Goal: Task Accomplishment & Management: Use online tool/utility

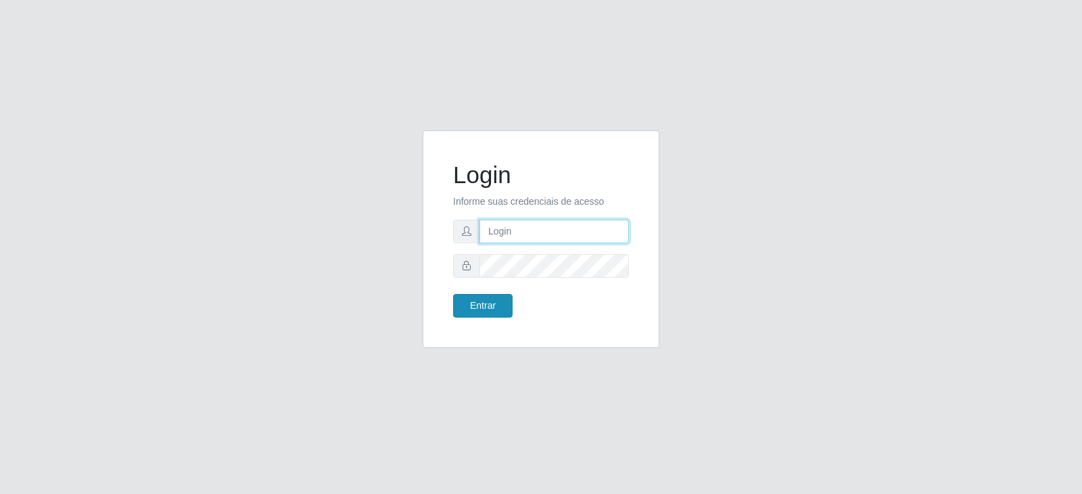
type input "[EMAIL_ADDRESS][DOMAIN_NAME]"
click at [493, 305] on button "Entrar" at bounding box center [483, 306] width 60 height 24
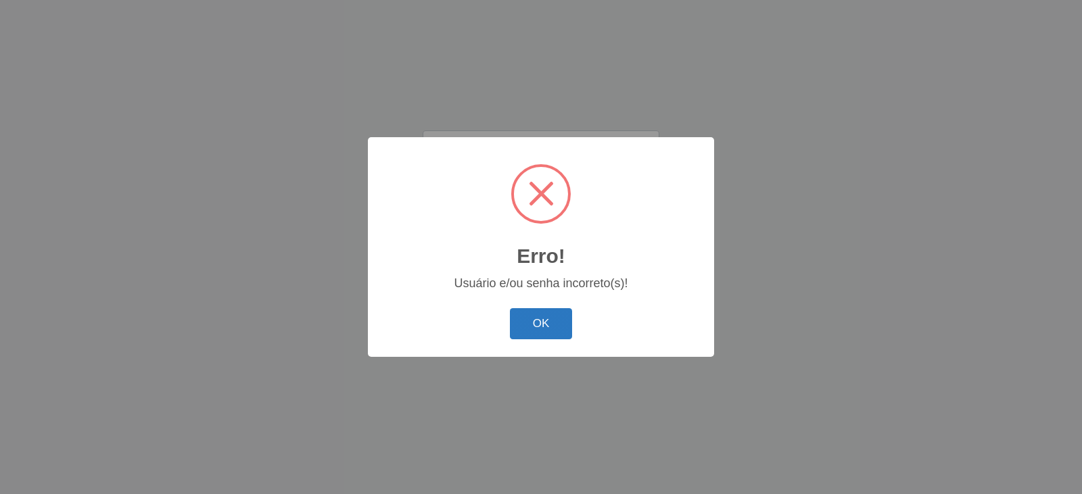
click at [546, 329] on button "OK" at bounding box center [541, 324] width 63 height 32
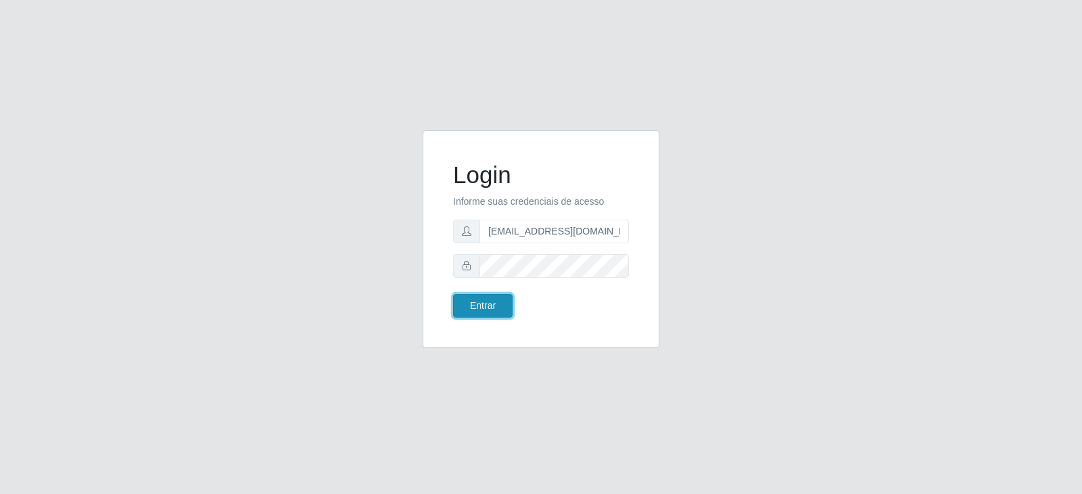
click at [485, 315] on button "Entrar" at bounding box center [483, 306] width 60 height 24
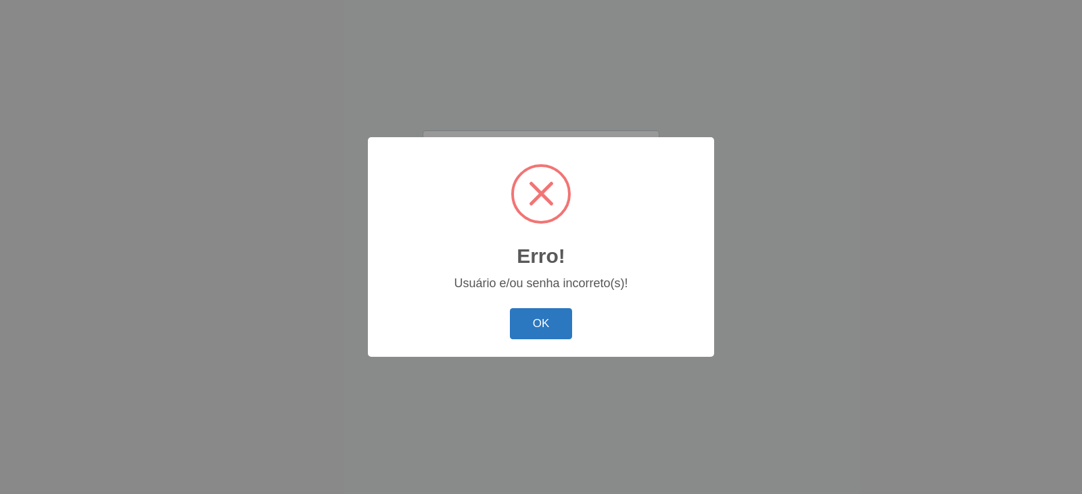
click at [557, 324] on button "OK" at bounding box center [541, 324] width 63 height 32
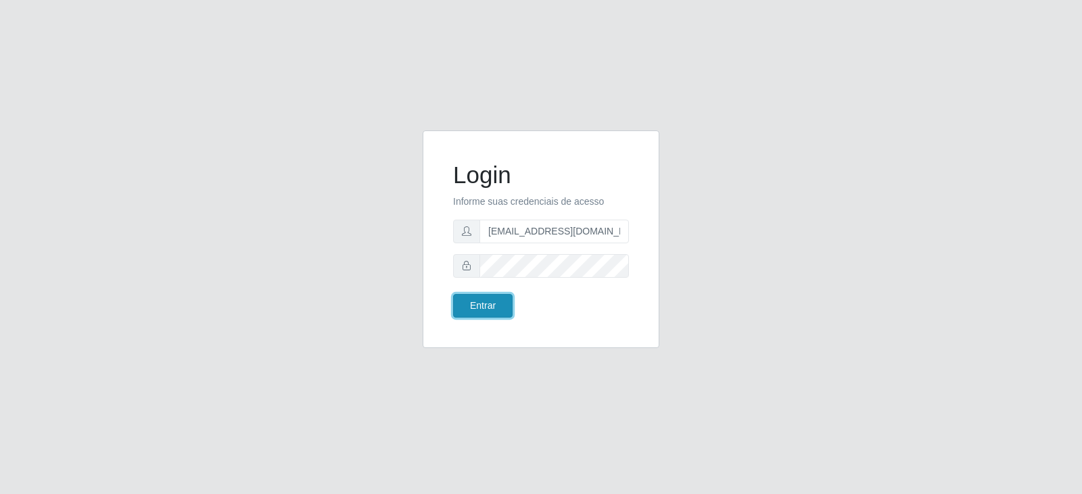
click at [501, 313] on button "Entrar" at bounding box center [483, 306] width 60 height 24
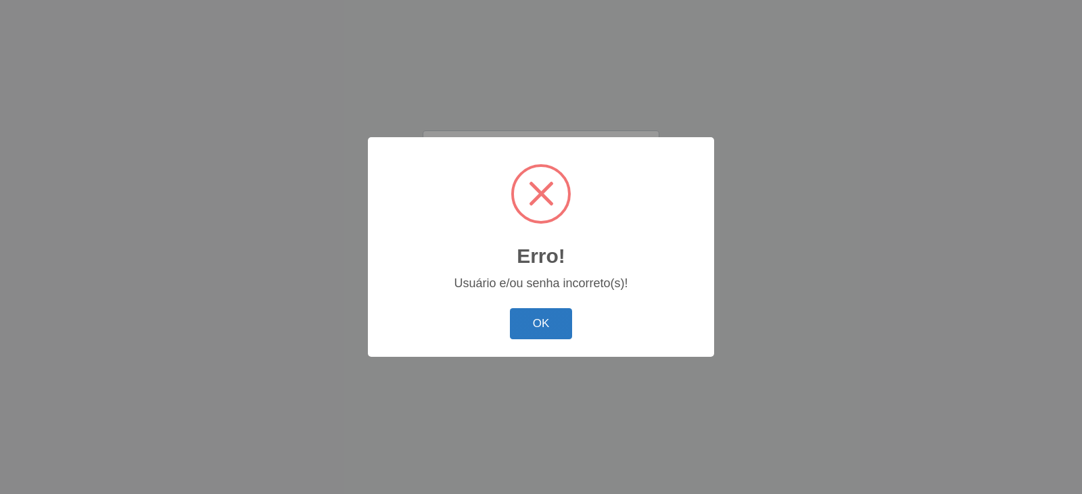
click at [544, 318] on button "OK" at bounding box center [541, 324] width 63 height 32
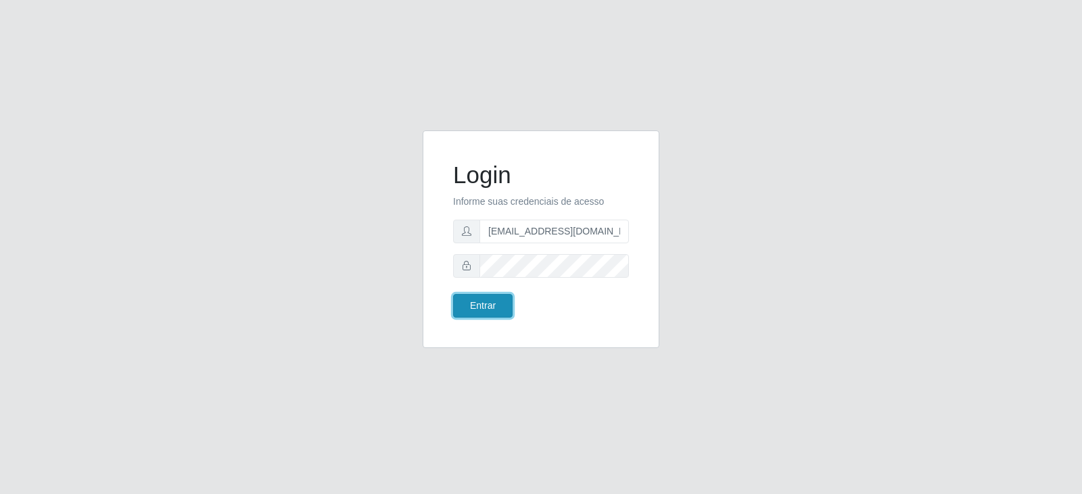
click at [500, 309] on button "Entrar" at bounding box center [483, 306] width 60 height 24
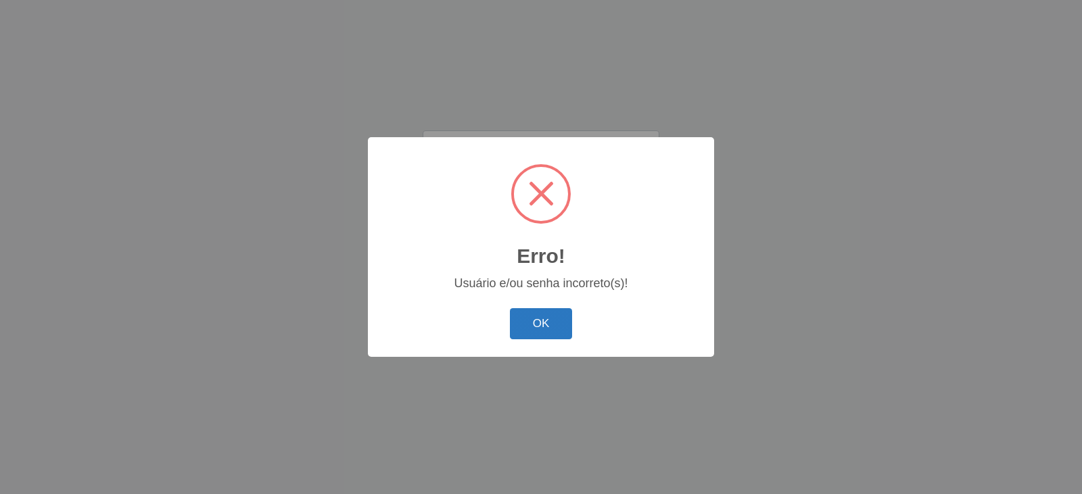
click at [563, 331] on button "OK" at bounding box center [541, 324] width 63 height 32
